Goal: Task Accomplishment & Management: Use online tool/utility

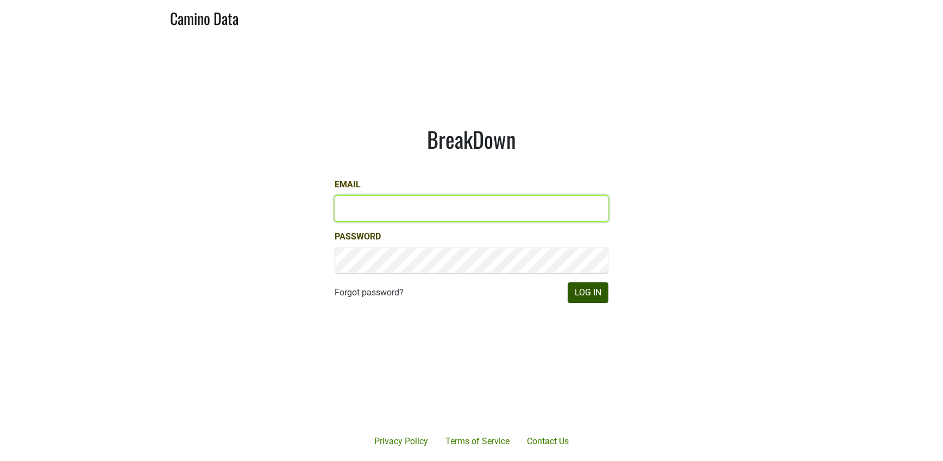
type input "[EMAIL_ADDRESS][DOMAIN_NAME]"
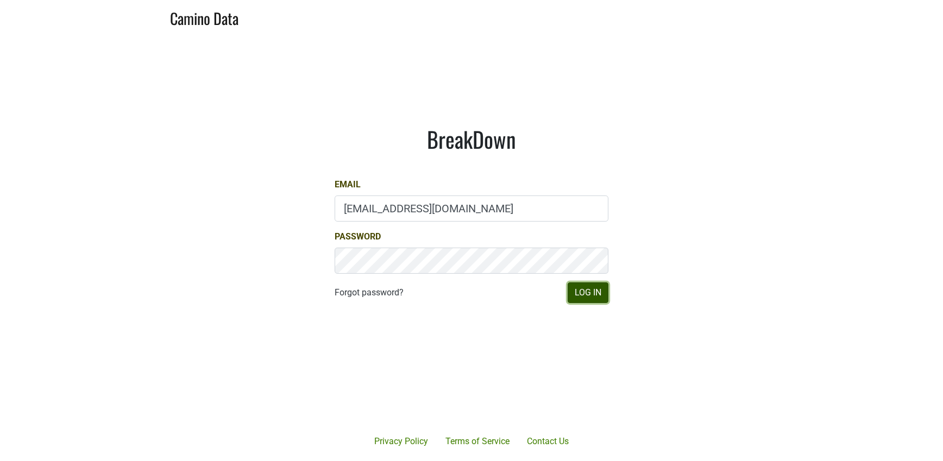
click at [595, 286] on button "Log In" at bounding box center [588, 293] width 41 height 21
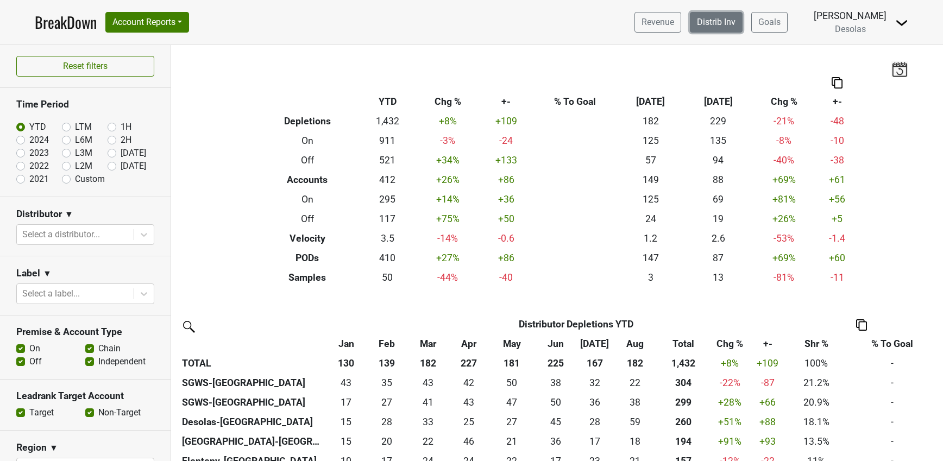
click at [721, 20] on link "Distrib Inv" at bounding box center [716, 22] width 53 height 21
